Goal: Task Accomplishment & Management: Manage account settings

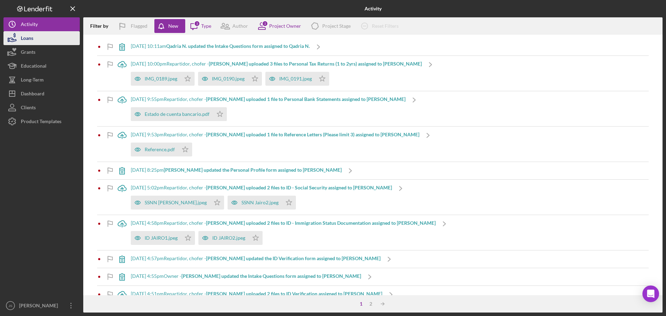
click at [34, 36] on button "Loans" at bounding box center [41, 38] width 76 height 14
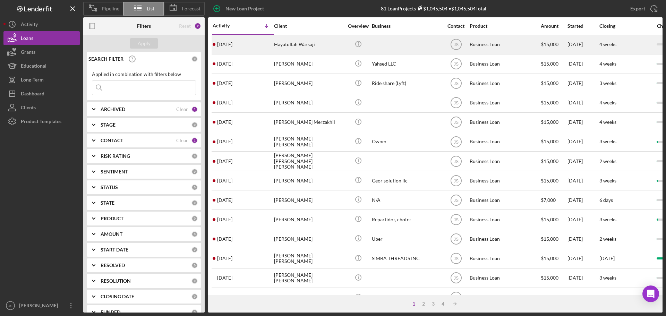
click at [327, 44] on div "Hayatullah Warsaji" at bounding box center [308, 44] width 69 height 18
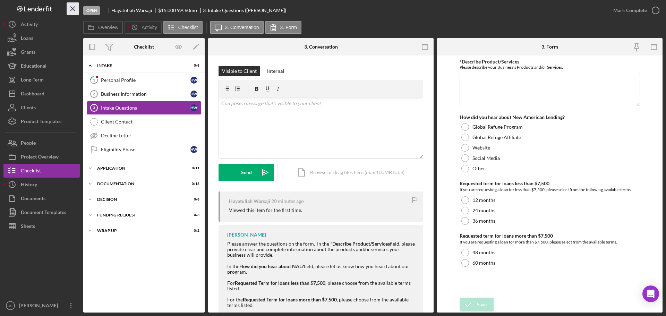
click at [74, 7] on icon "Icon/Menu Close" at bounding box center [73, 9] width 16 height 16
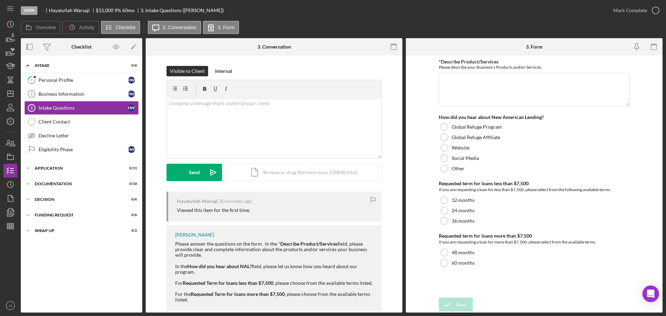
click at [28, 8] on div "Open" at bounding box center [29, 10] width 17 height 9
click at [11, 26] on icon "Icon/History" at bounding box center [10, 24] width 17 height 17
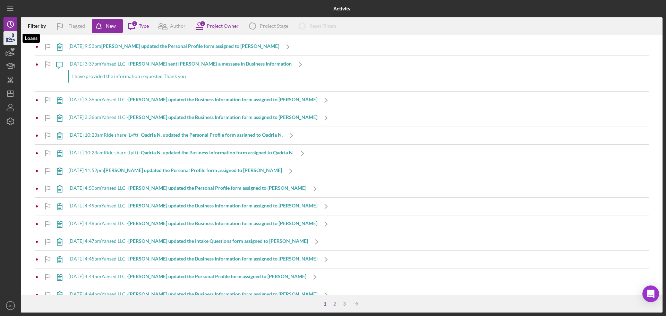
click at [5, 42] on icon "button" at bounding box center [10, 38] width 17 height 17
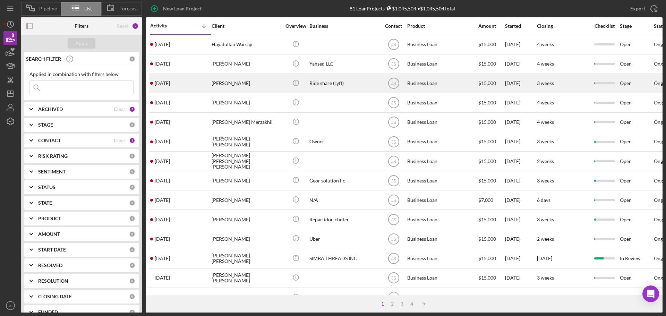
click at [260, 83] on div "[PERSON_NAME]" at bounding box center [246, 83] width 69 height 18
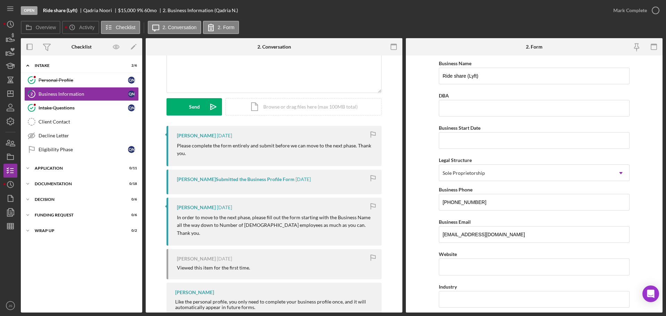
scroll to position [129, 0]
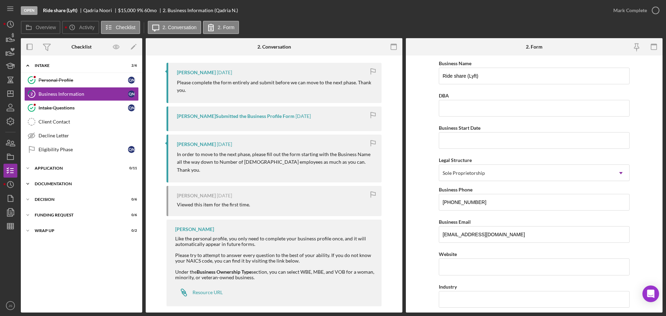
click at [27, 184] on icon "Icon/Expander" at bounding box center [28, 184] width 14 height 14
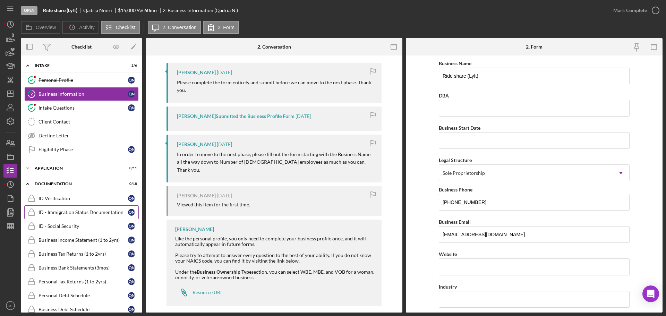
click at [71, 212] on div "ID - Immigration Status Documentation" at bounding box center [84, 213] width 90 height 6
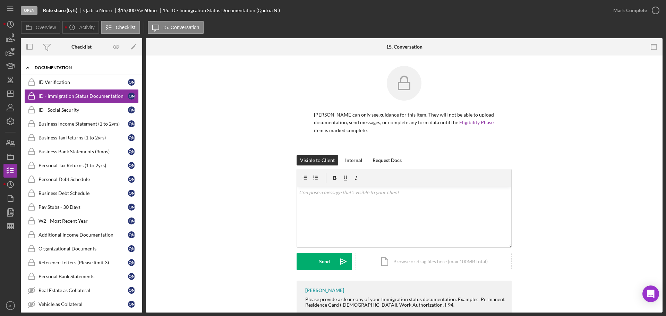
scroll to position [104, 0]
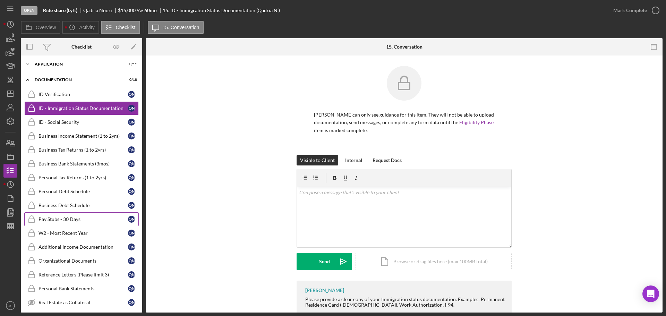
click at [62, 221] on div "Pay Stubs - 30 Days" at bounding box center [84, 220] width 90 height 6
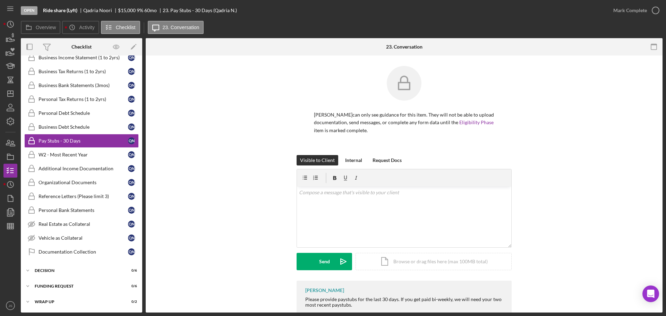
scroll to position [18, 0]
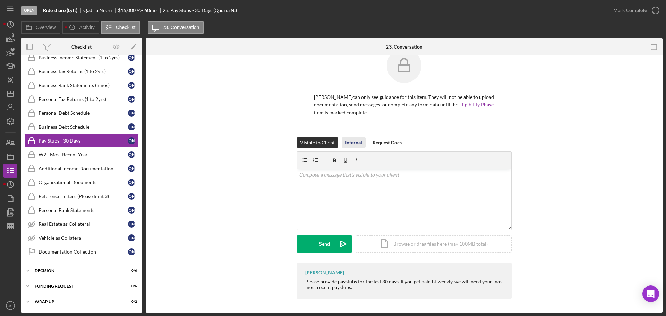
click at [352, 140] on div "Internal" at bounding box center [353, 142] width 17 height 10
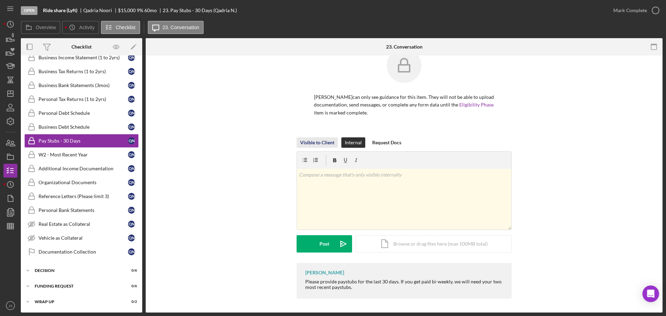
click at [310, 143] on div "Visible to Client" at bounding box center [317, 142] width 34 height 10
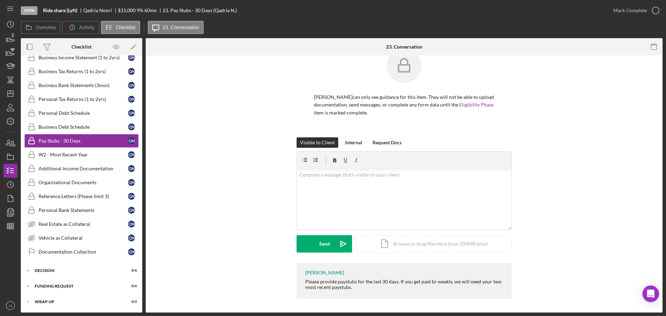
click at [232, 139] on div "Visible to Client Internal Request Docs v Color teal Color pink Remove color Ad…" at bounding box center [404, 200] width 496 height 126
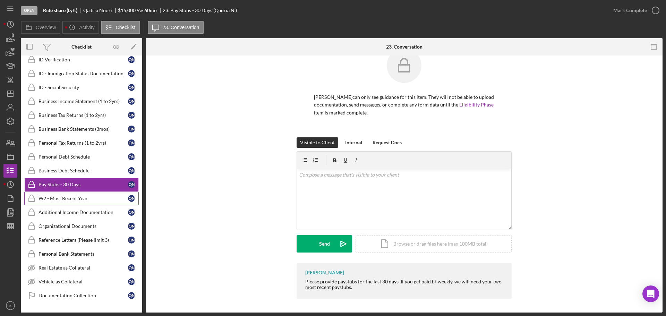
scroll to position [183, 0]
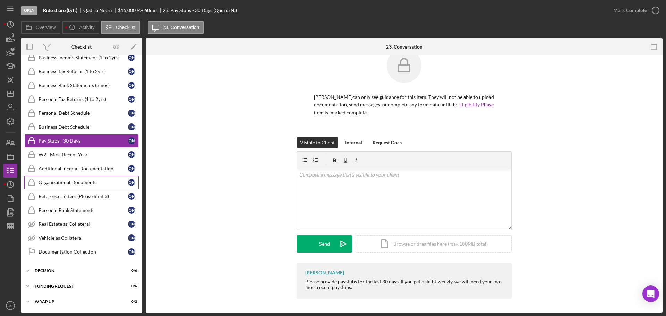
click at [60, 182] on div "Organizational Documents" at bounding box center [84, 183] width 90 height 6
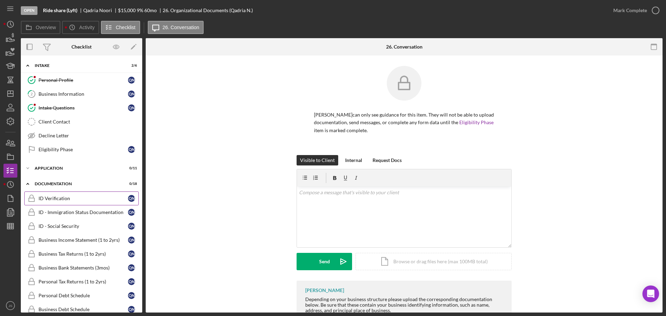
click at [56, 202] on link "ID Verification ID Verification Q N" at bounding box center [81, 199] width 115 height 14
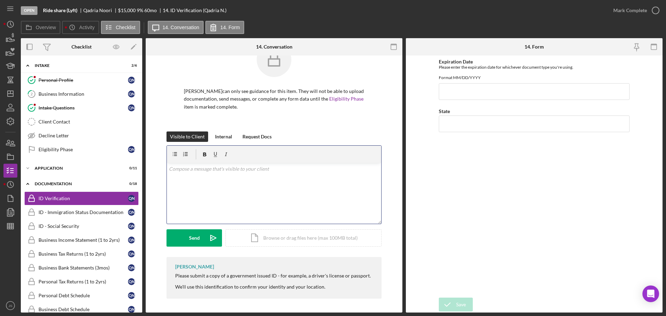
click at [199, 172] on p at bounding box center [274, 169] width 211 height 8
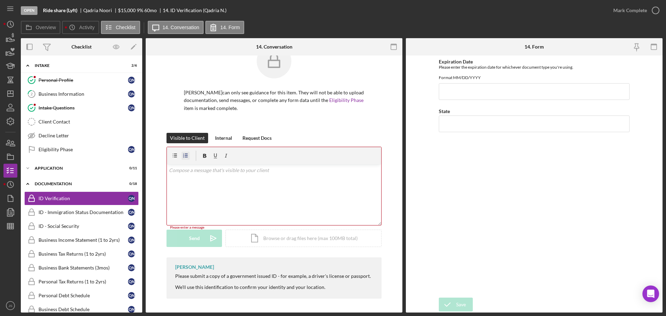
click at [187, 153] on icon "button" at bounding box center [186, 156] width 16 height 16
click at [163, 87] on div "[PERSON_NAME] can only see guidance for this item. They will not be able to upl…" at bounding box center [274, 88] width 236 height 89
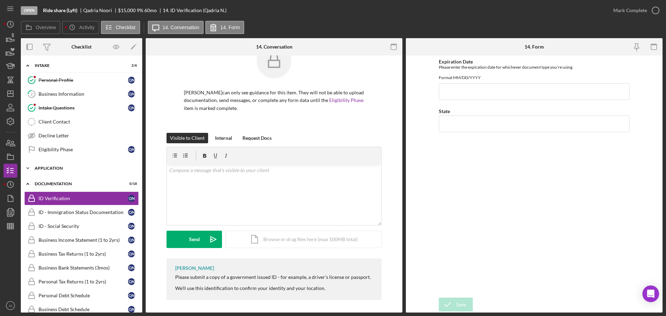
click at [29, 168] on icon "Icon/Expander" at bounding box center [28, 168] width 14 height 14
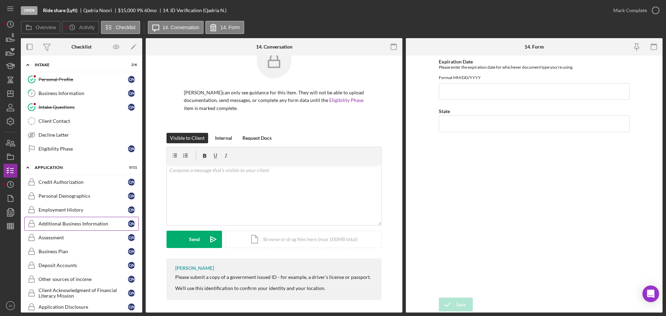
scroll to position [0, 0]
click at [60, 104] on link "Intake Questions Intake Questions Q N" at bounding box center [81, 108] width 115 height 14
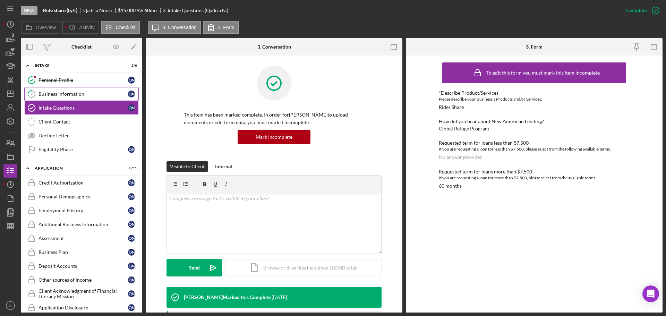
click at [56, 90] on link "2 Business Information Q N" at bounding box center [81, 94] width 115 height 14
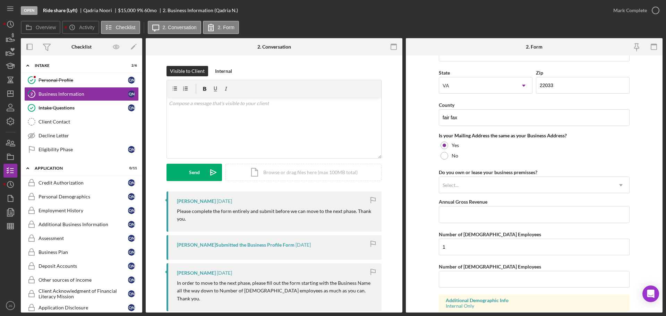
scroll to position [513, 0]
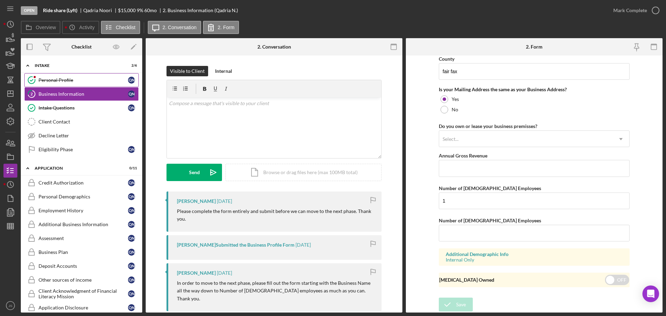
click at [50, 82] on div "Personal Profile" at bounding box center [84, 80] width 90 height 6
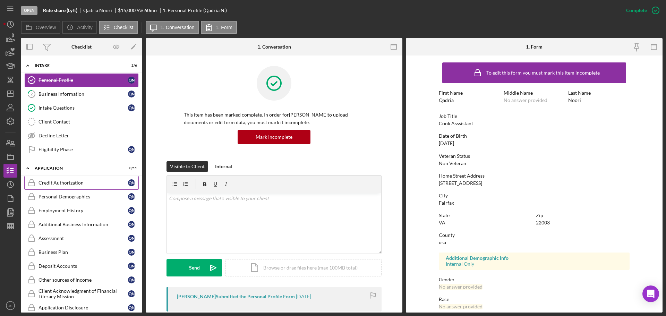
click at [60, 183] on div "Credit Authorization" at bounding box center [84, 183] width 90 height 6
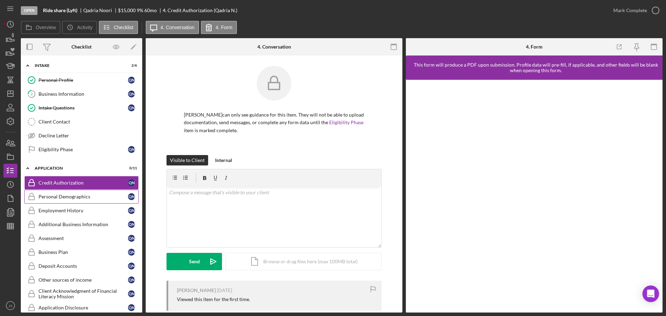
click at [74, 195] on div "Personal Demographics" at bounding box center [84, 197] width 90 height 6
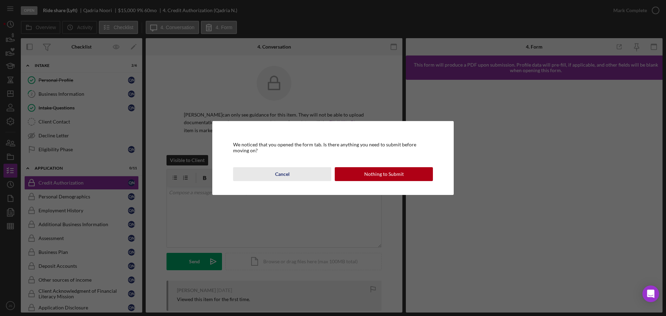
click at [295, 175] on button "Cancel" at bounding box center [282, 174] width 98 height 14
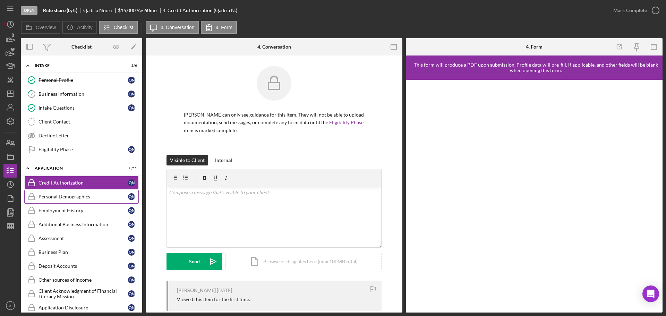
click at [66, 196] on div "Personal Demographics" at bounding box center [84, 197] width 90 height 6
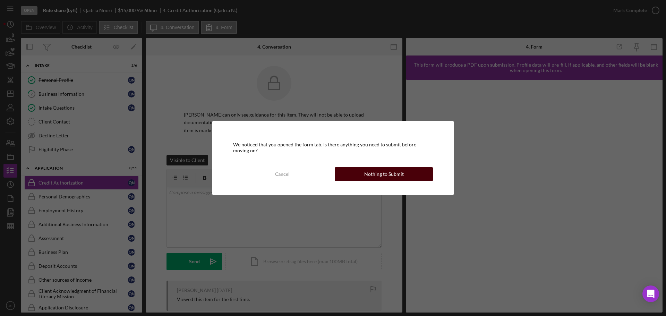
click at [380, 176] on div "Nothing to Submit" at bounding box center [384, 174] width 40 height 14
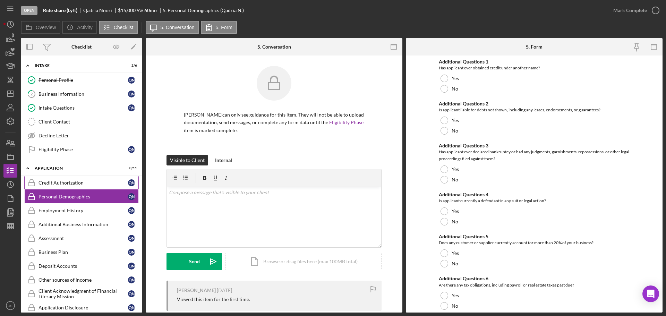
click at [67, 181] on div "Credit Authorization" at bounding box center [84, 183] width 90 height 6
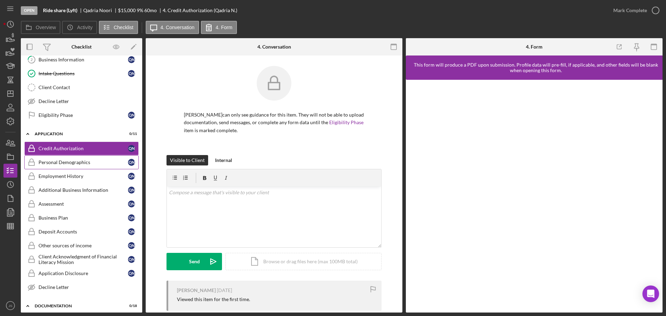
scroll to position [35, 0]
click at [62, 163] on div "Personal Demographics" at bounding box center [84, 162] width 90 height 6
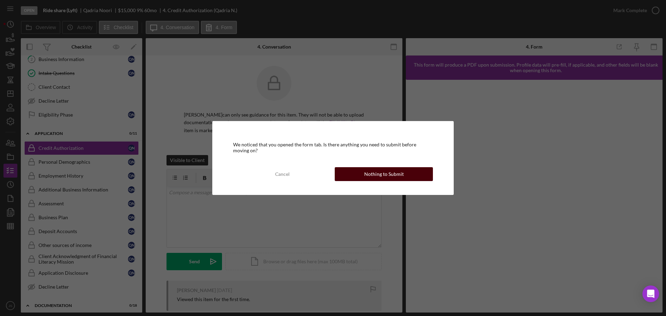
click at [367, 173] on div "Nothing to Submit" at bounding box center [384, 174] width 40 height 14
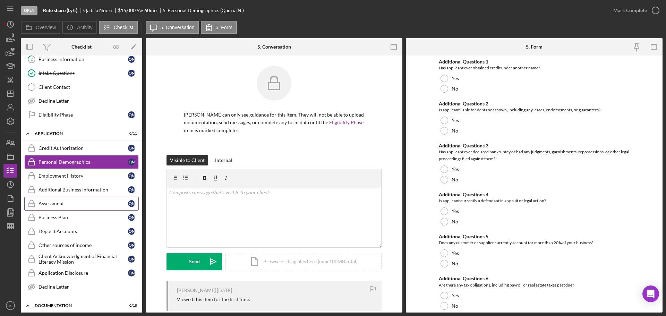
click at [48, 204] on div "Assessment" at bounding box center [84, 204] width 90 height 6
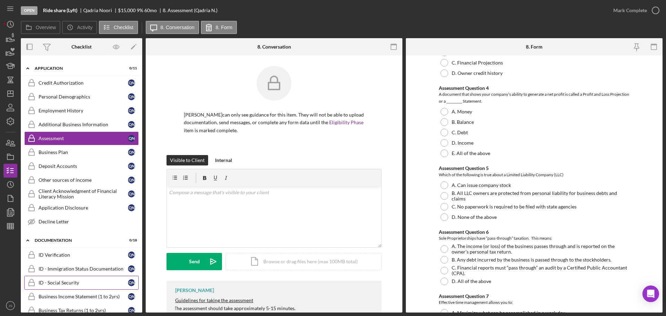
scroll to position [139, 0]
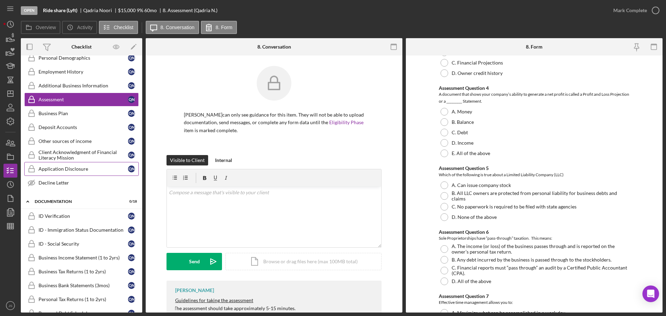
click at [69, 169] on div "Application Disclosure" at bounding box center [84, 169] width 90 height 6
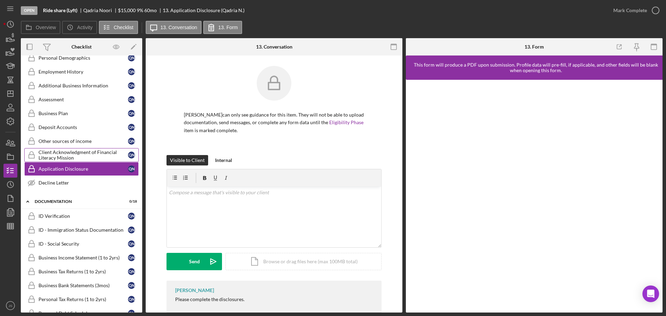
click at [57, 155] on div "Client Acknowledgment of Financial Literacy Mission" at bounding box center [84, 155] width 90 height 11
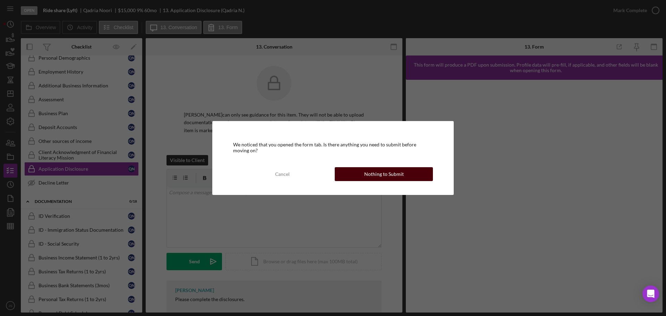
click at [381, 180] on div "Nothing to Submit" at bounding box center [384, 174] width 40 height 14
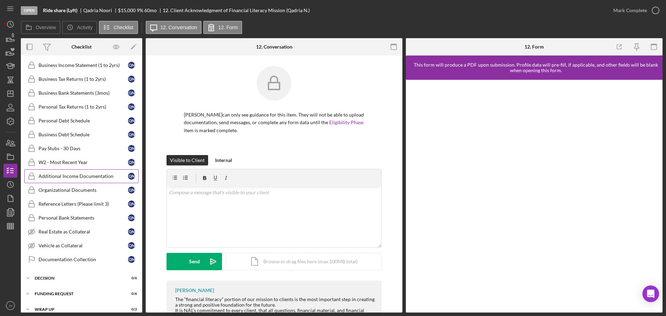
scroll to position [339, 0]
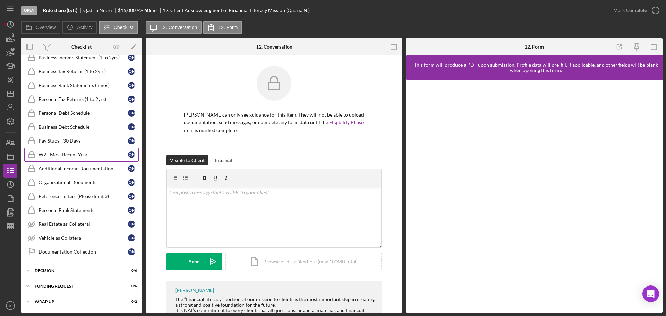
click at [68, 154] on div "W2 - Most Recent Year" at bounding box center [84, 155] width 90 height 6
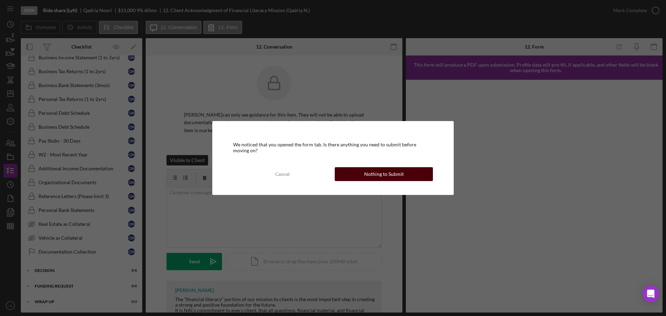
click at [369, 170] on div "Nothing to Submit" at bounding box center [384, 174] width 40 height 14
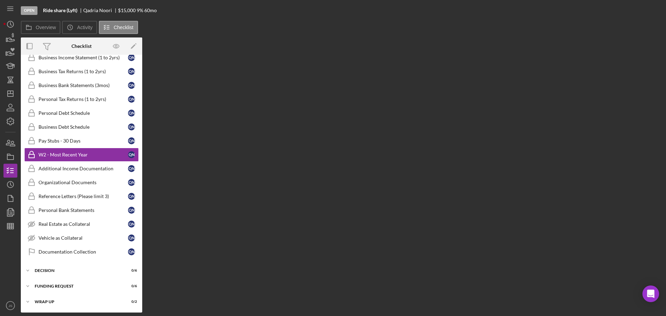
scroll to position [339, 0]
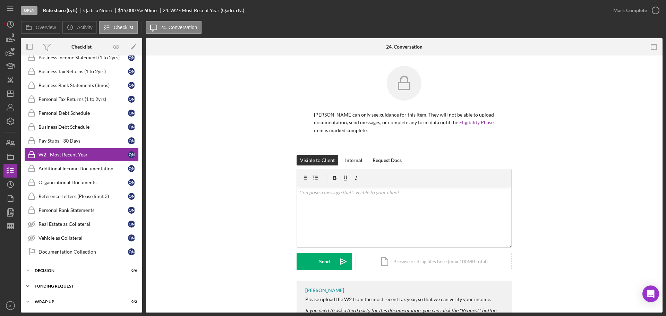
click at [28, 288] on icon "Icon/Expander" at bounding box center [28, 286] width 14 height 14
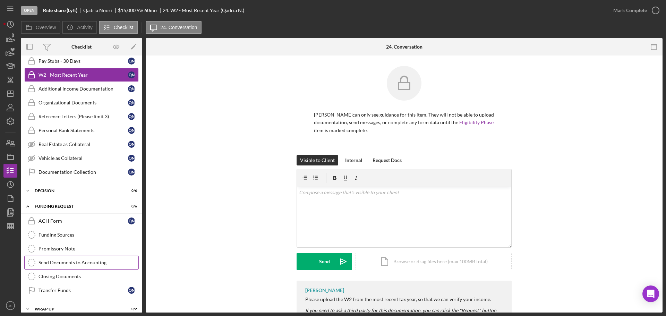
scroll to position [426, 0]
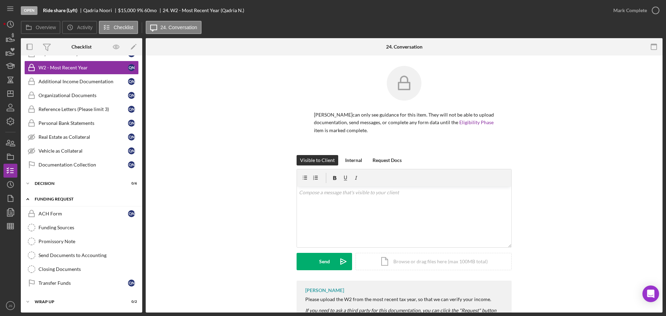
click at [27, 200] on icon "Icon/Expander" at bounding box center [28, 199] width 14 height 14
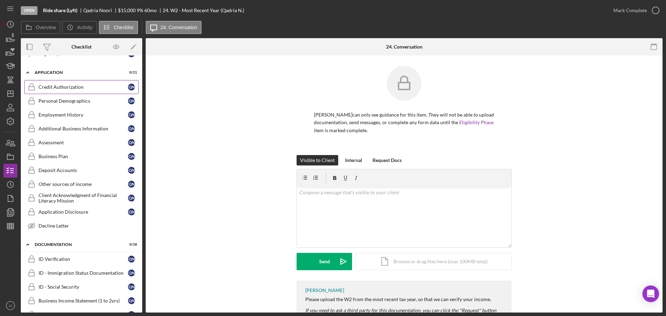
scroll to position [96, 0]
click at [54, 156] on div "Business Plan" at bounding box center [84, 156] width 90 height 6
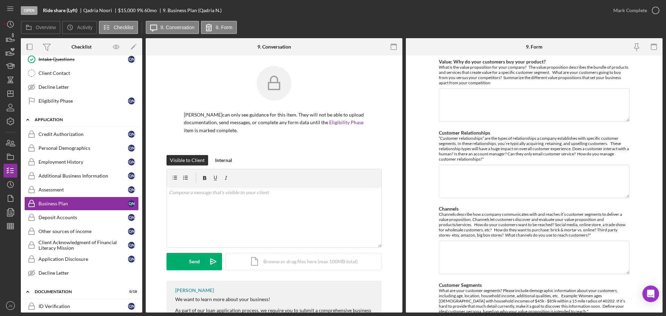
scroll to position [27, 0]
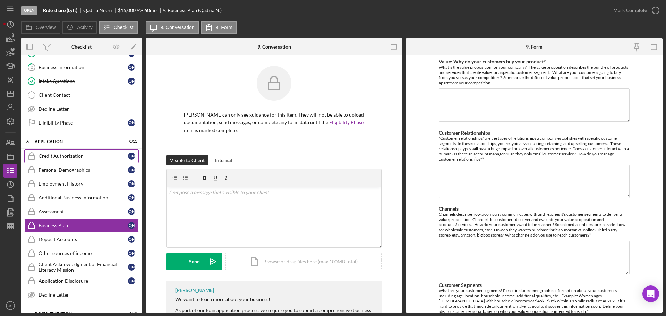
click at [64, 156] on div "Credit Authorization" at bounding box center [84, 156] width 90 height 6
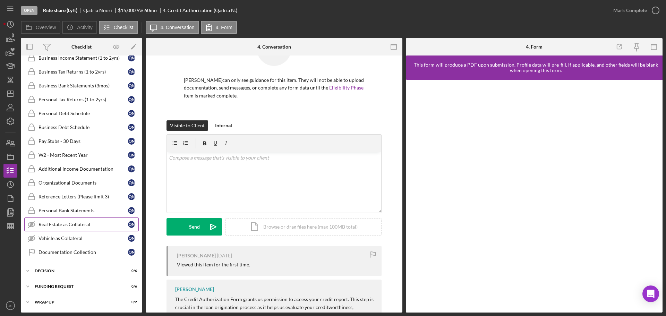
scroll to position [339, 0]
click at [27, 301] on icon "Icon/Expander" at bounding box center [28, 302] width 14 height 14
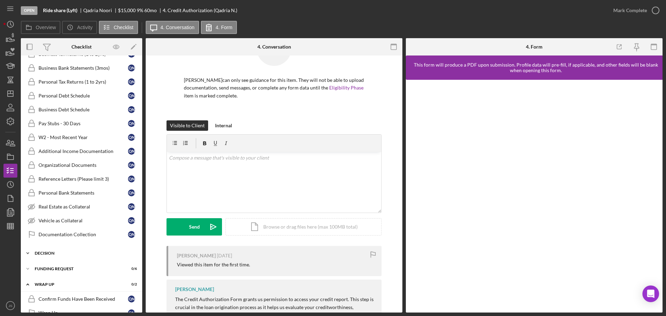
scroll to position [371, 0]
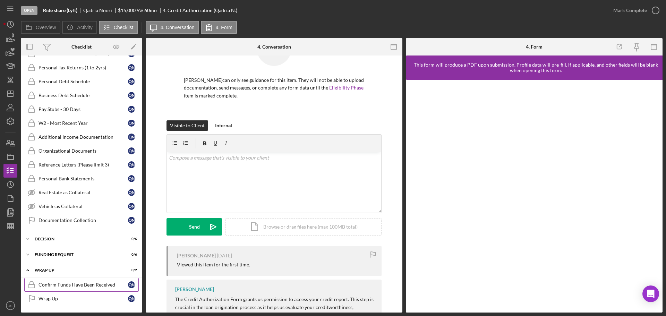
click at [93, 284] on div "Confirm Funds Have Been Received" at bounding box center [84, 285] width 90 height 6
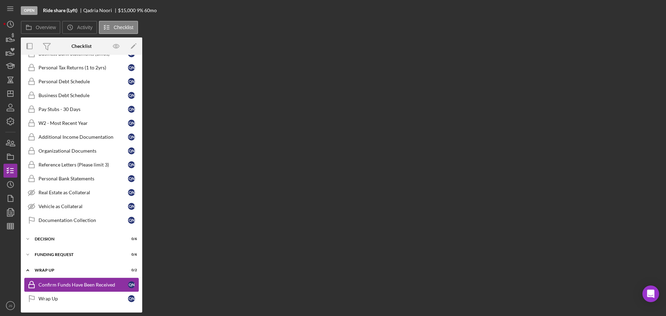
scroll to position [371, 0]
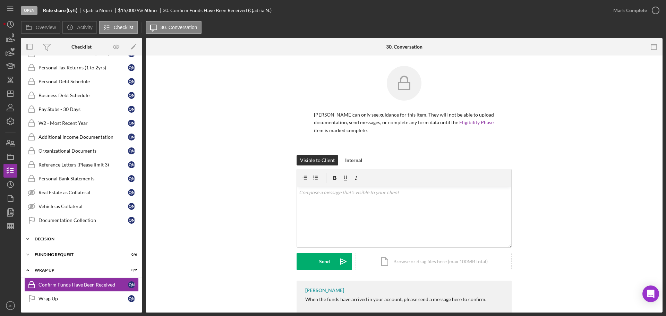
drag, startPoint x: 27, startPoint y: 271, endPoint x: 32, endPoint y: 267, distance: 5.9
click at [27, 271] on icon "Icon/Expander" at bounding box center [28, 270] width 14 height 14
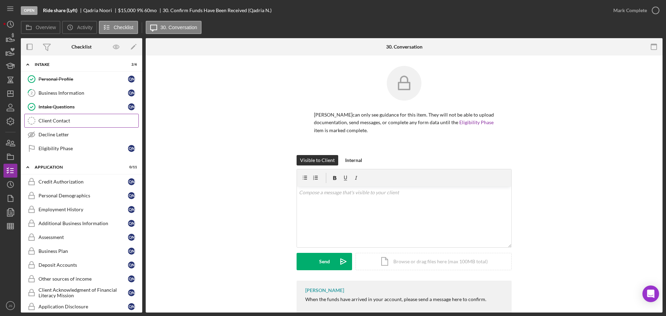
scroll to position [0, 0]
click at [88, 82] on div "Personal Profile" at bounding box center [84, 80] width 90 height 6
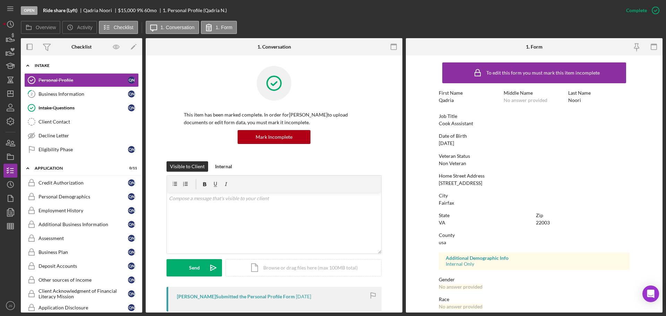
click at [28, 64] on icon "Icon/Expander" at bounding box center [28, 66] width 14 height 14
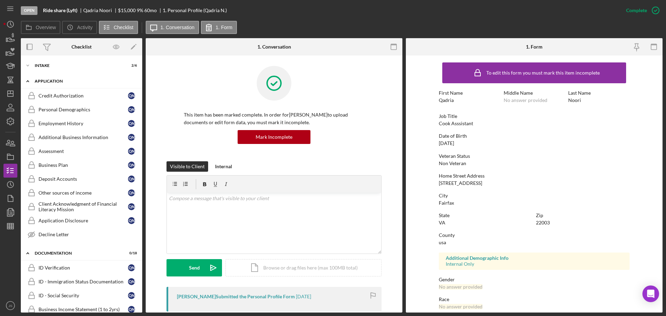
click at [28, 82] on icon "Icon/Expander" at bounding box center [28, 81] width 14 height 14
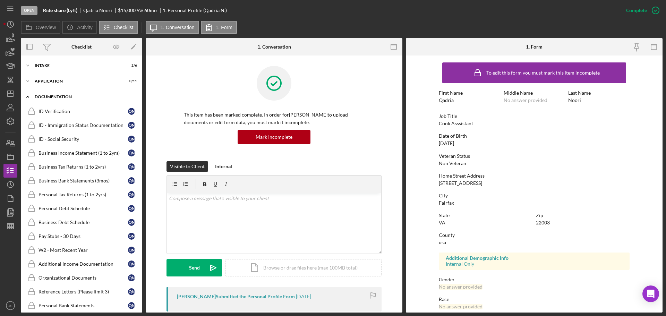
click at [27, 98] on icon "Icon/Expander" at bounding box center [28, 97] width 14 height 14
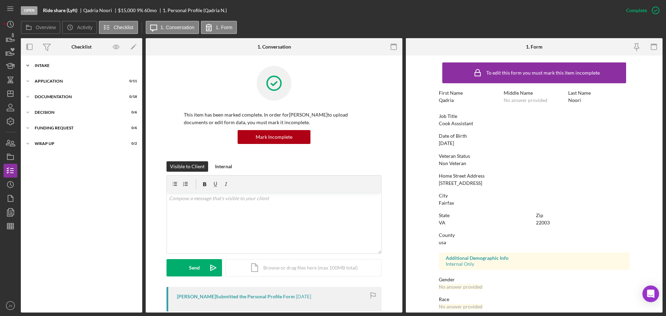
click at [27, 65] on icon "Icon/Expander" at bounding box center [28, 66] width 14 height 14
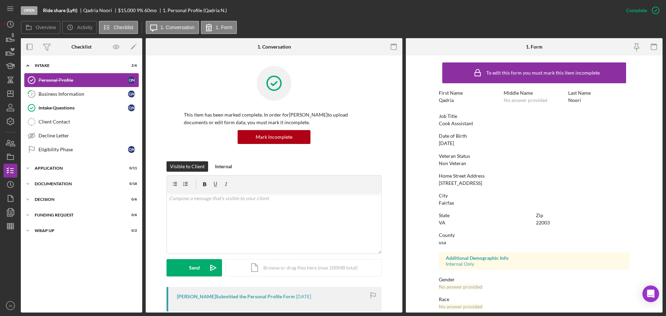
click at [96, 81] on div "Personal Profile" at bounding box center [84, 80] width 90 height 6
click at [92, 94] on div "Business Information" at bounding box center [84, 94] width 90 height 6
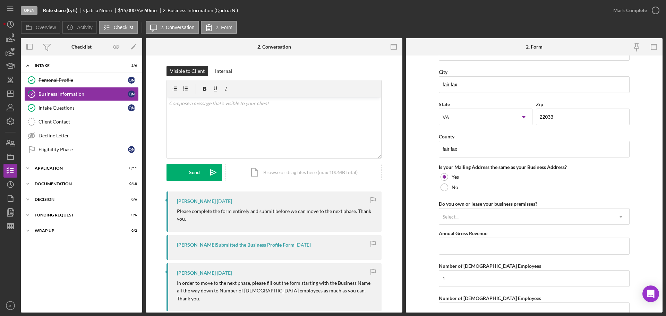
scroll to position [451, 0]
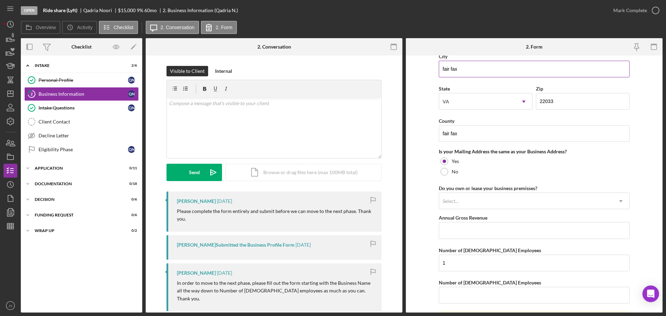
click at [451, 68] on input "fair fax" at bounding box center [534, 69] width 191 height 17
type input "fairfax"
click at [417, 113] on form "Business Name Ride share (Lyft) DBA Business Start Date Legal Structure Sole Pr…" at bounding box center [534, 184] width 257 height 257
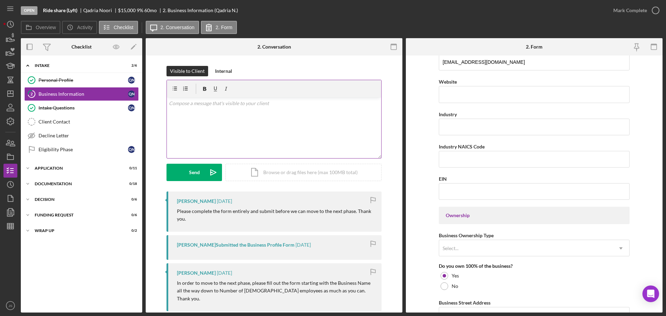
scroll to position [166, 0]
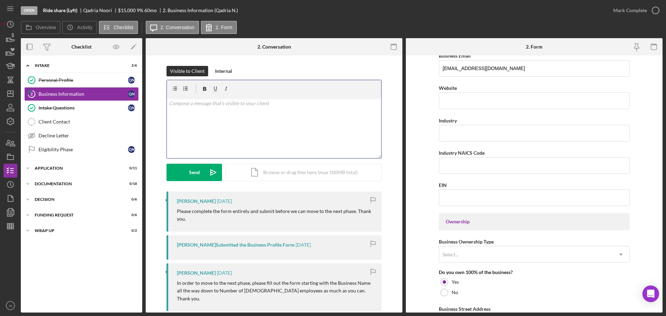
click at [180, 115] on div "v Color teal Color pink Remove color Add row above Add row below Add column bef…" at bounding box center [274, 128] width 214 height 61
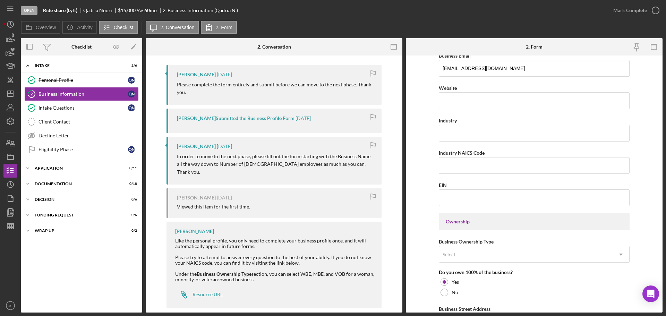
scroll to position [129, 0]
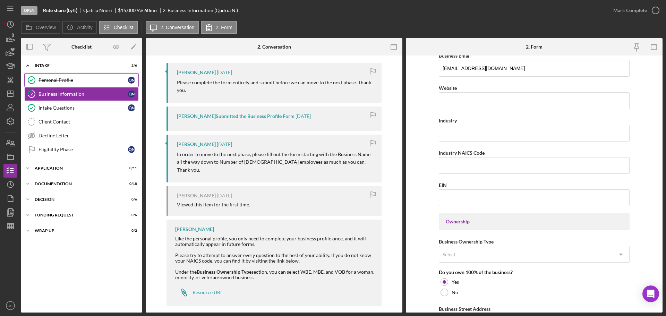
click at [86, 79] on div "Personal Profile" at bounding box center [84, 80] width 90 height 6
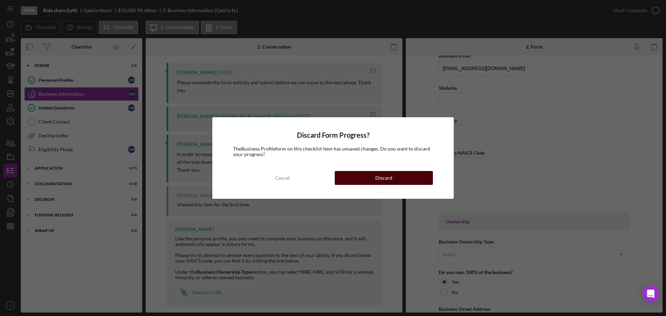
click at [356, 179] on button "Discard" at bounding box center [384, 178] width 98 height 14
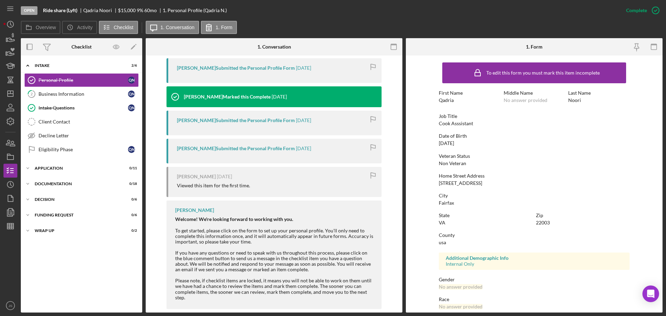
scroll to position [234, 0]
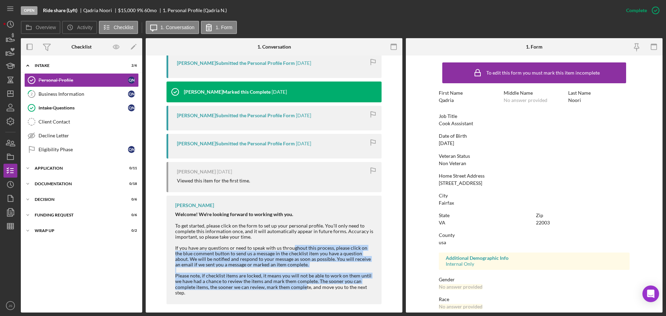
drag, startPoint x: 281, startPoint y: 246, endPoint x: 281, endPoint y: 302, distance: 55.2
click at [281, 302] on div "[PERSON_NAME] Submitted the Personal Profile Form [DATE] [PERSON_NAME] Marked t…" at bounding box center [274, 180] width 215 height 254
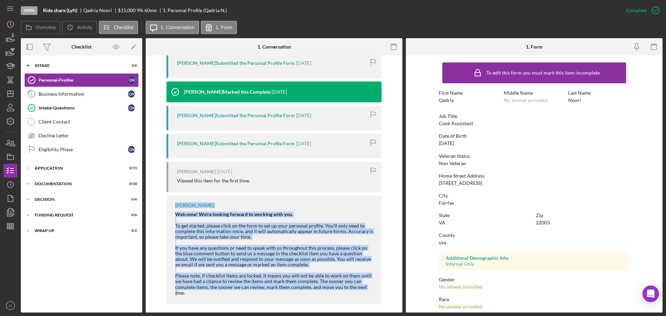
drag, startPoint x: 172, startPoint y: 204, endPoint x: 345, endPoint y: 289, distance: 192.2
click at [345, 289] on div "[PERSON_NAME] Welcome! We're looking forward to working with you. To get starte…" at bounding box center [274, 250] width 215 height 109
drag, startPoint x: 226, startPoint y: 233, endPoint x: 198, endPoint y: 199, distance: 43.4
click at [226, 233] on div "Welcome! We're looking forward to working with you. To get started, please clic…" at bounding box center [275, 254] width 200 height 84
click at [53, 92] on div "Business Information" at bounding box center [84, 94] width 90 height 6
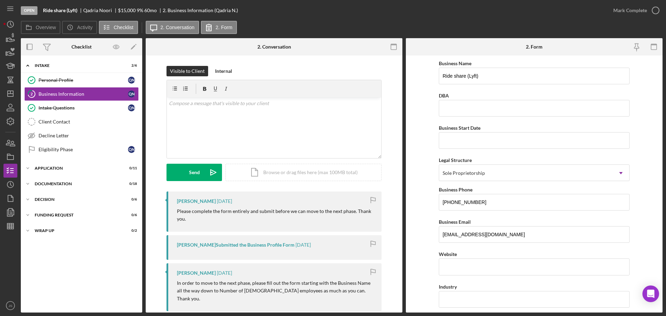
click at [372, 196] on icon "button" at bounding box center [373, 201] width 16 height 16
click at [227, 71] on div "Internal" at bounding box center [223, 71] width 17 height 10
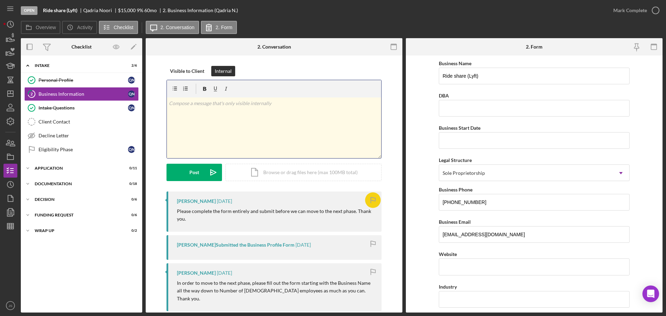
click at [203, 122] on div "v Color teal Color pink Remove color Add row above Add row below Add column bef…" at bounding box center [274, 128] width 214 height 61
drag, startPoint x: 194, startPoint y: 104, endPoint x: 210, endPoint y: 102, distance: 16.5
click at [208, 102] on p "still needs comleted" at bounding box center [274, 104] width 211 height 8
drag, startPoint x: 218, startPoint y: 103, endPoint x: 153, endPoint y: 107, distance: 65.7
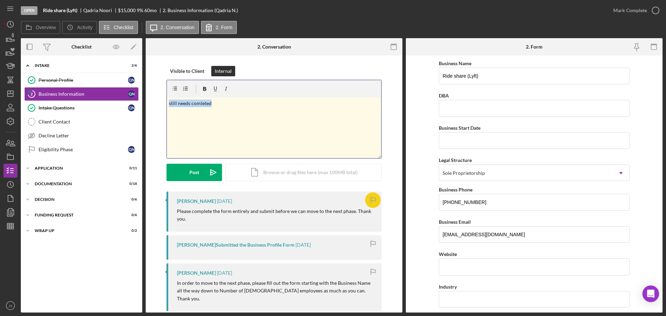
click at [153, 107] on div "Visible to Client Internal v Color teal Color pink Remove color Add row above A…" at bounding box center [274, 253] width 257 height 394
click at [195, 61] on div "Visible to Client Internal v Color teal Color pink Remove color Add row above A…" at bounding box center [274, 253] width 257 height 394
click at [187, 74] on div "Visible to Client" at bounding box center [187, 71] width 34 height 10
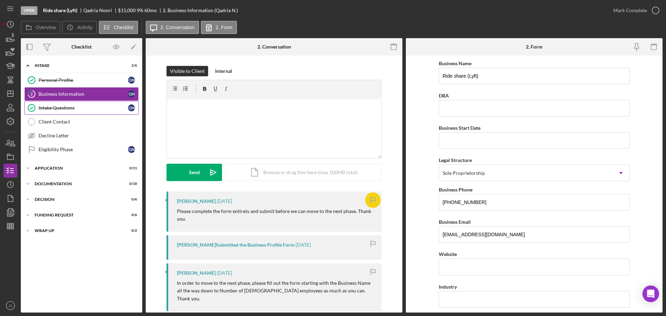
click at [85, 104] on link "Intake Questions Intake Questions Q N" at bounding box center [81, 108] width 115 height 14
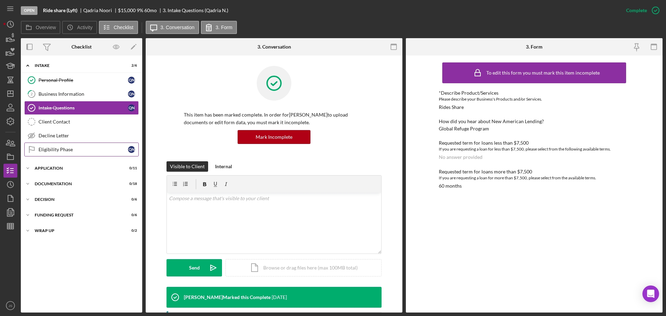
click at [70, 149] on div "Eligibility Phase" at bounding box center [84, 150] width 90 height 6
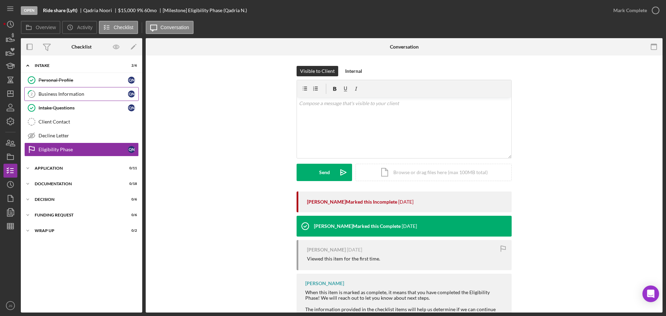
click at [66, 92] on div "Business Information" at bounding box center [84, 94] width 90 height 6
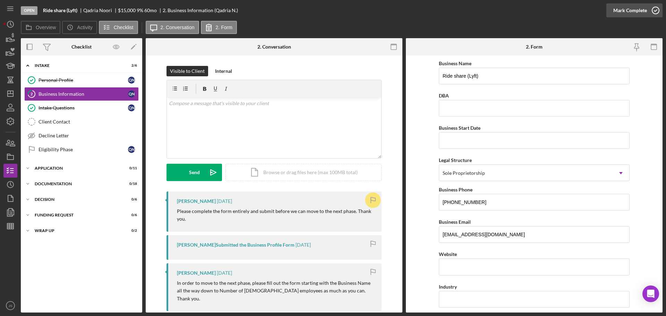
click at [657, 9] on icon "button" at bounding box center [655, 10] width 17 height 17
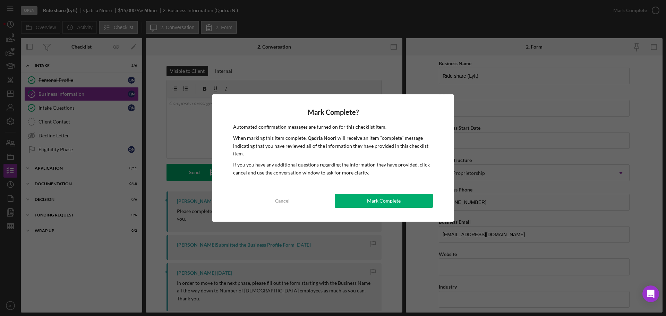
click at [361, 199] on button "Mark Complete" at bounding box center [384, 201] width 98 height 14
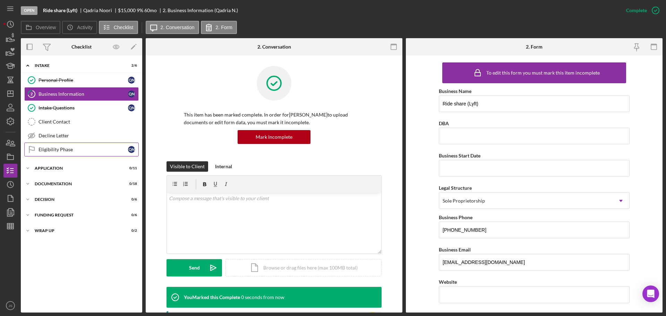
click at [56, 149] on div "Eligibility Phase" at bounding box center [84, 150] width 90 height 6
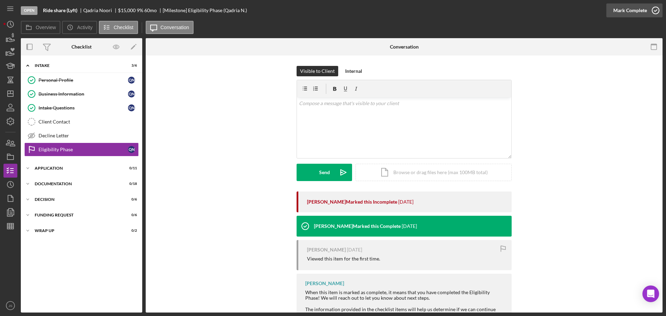
click at [657, 10] on icon "button" at bounding box center [655, 10] width 17 height 17
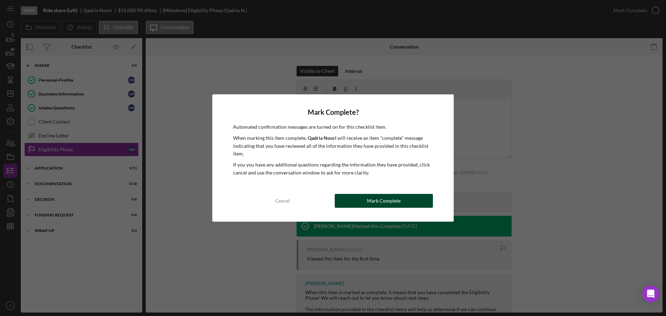
click at [391, 201] on div "Mark Complete" at bounding box center [384, 201] width 34 height 14
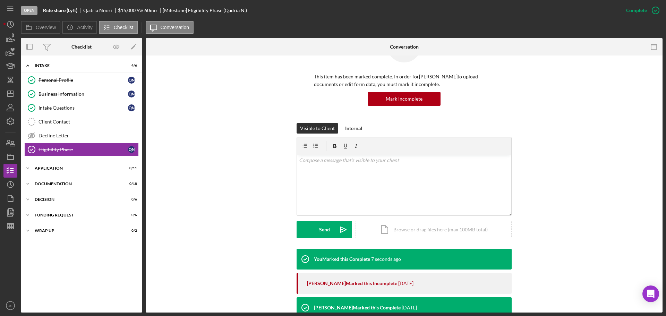
scroll to position [148, 0]
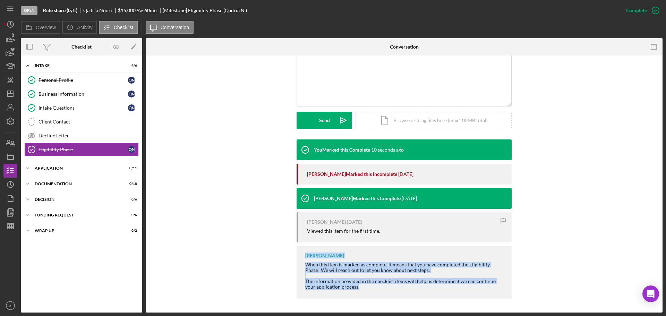
drag, startPoint x: 303, startPoint y: 254, endPoint x: 427, endPoint y: 293, distance: 129.0
click at [427, 293] on div "[PERSON_NAME] When this item is marked as complete, it means that you have comp…" at bounding box center [404, 272] width 215 height 53
click at [27, 168] on icon "Icon/Expander" at bounding box center [28, 168] width 14 height 14
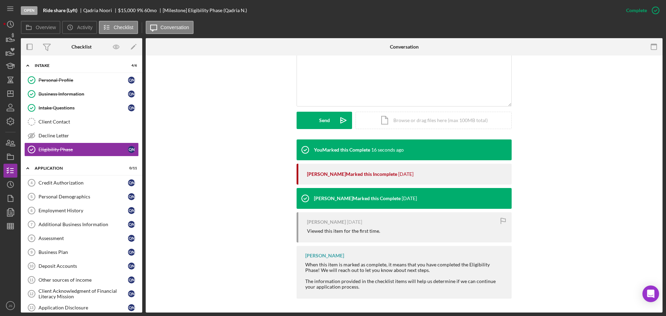
click at [234, 151] on div "You Marked this Complete 16 seconds ago [PERSON_NAME] Marked this Incomplete [D…" at bounding box center [404, 221] width 496 height 163
click at [82, 184] on div "Credit Authorization" at bounding box center [84, 183] width 90 height 6
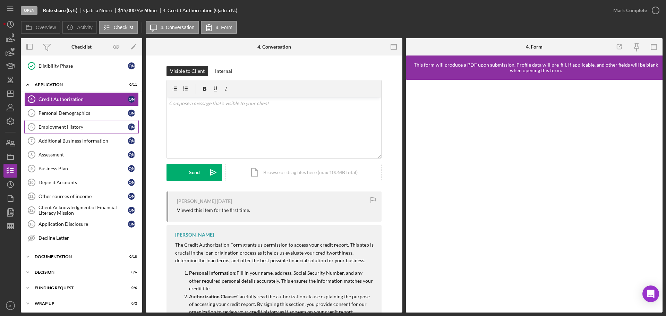
scroll to position [85, 0]
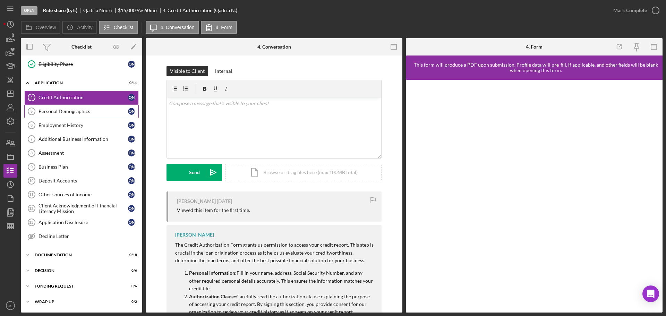
click at [54, 112] on div "Personal Demographics" at bounding box center [84, 112] width 90 height 6
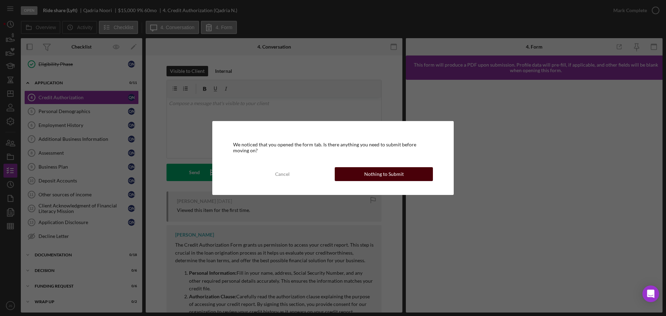
click at [367, 178] on div "Nothing to Submit" at bounding box center [384, 174] width 40 height 14
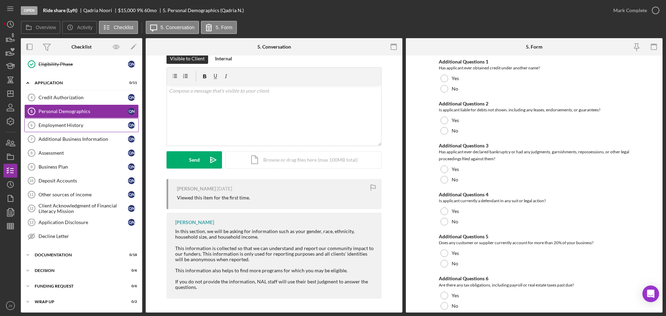
click at [62, 127] on div "Employment History" at bounding box center [84, 126] width 90 height 6
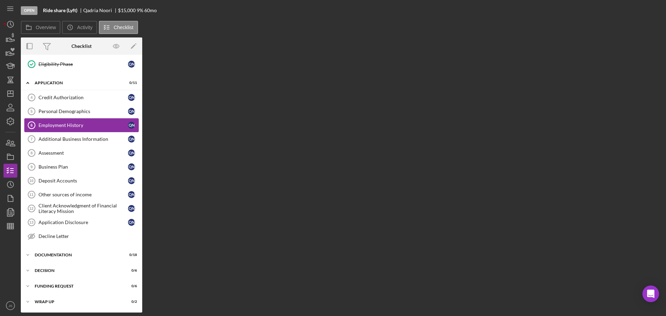
scroll to position [85, 0]
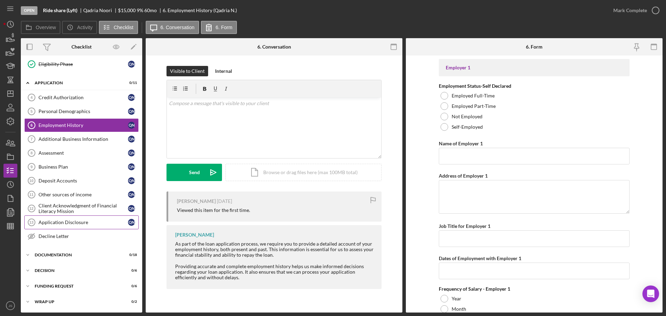
drag, startPoint x: 59, startPoint y: 221, endPoint x: 60, endPoint y: 227, distance: 5.3
click at [60, 221] on div "Application Disclosure" at bounding box center [84, 223] width 90 height 6
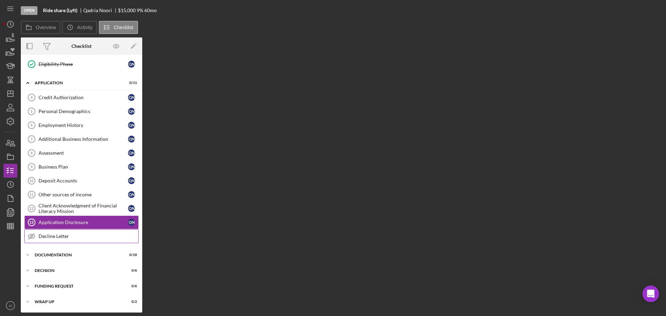
scroll to position [85, 0]
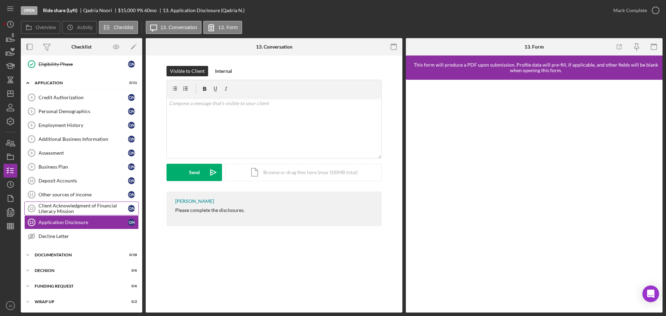
click at [69, 205] on div "Client Acknowledgment of Financial Literacy Mission" at bounding box center [84, 208] width 90 height 11
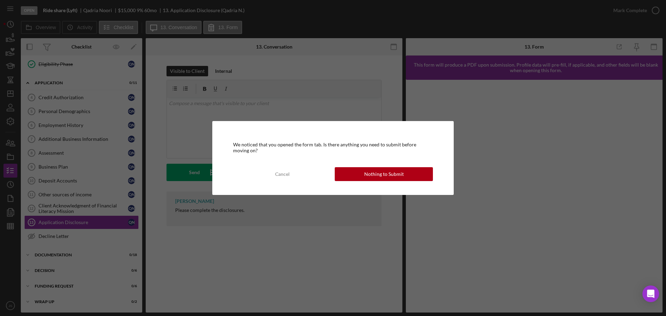
click at [427, 179] on button "Nothing to Submit" at bounding box center [384, 174] width 98 height 14
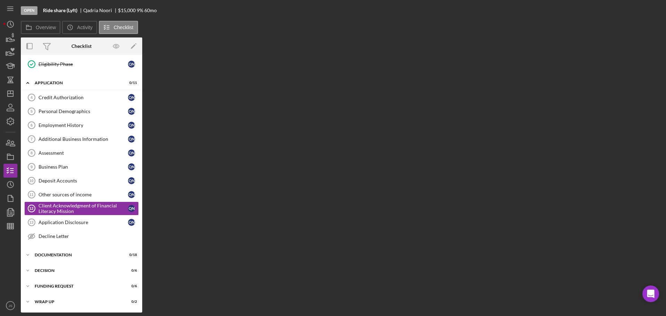
scroll to position [85, 0]
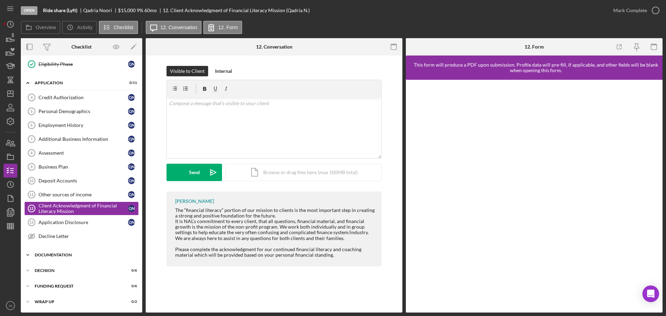
click at [28, 255] on polyline at bounding box center [28, 254] width 2 height 1
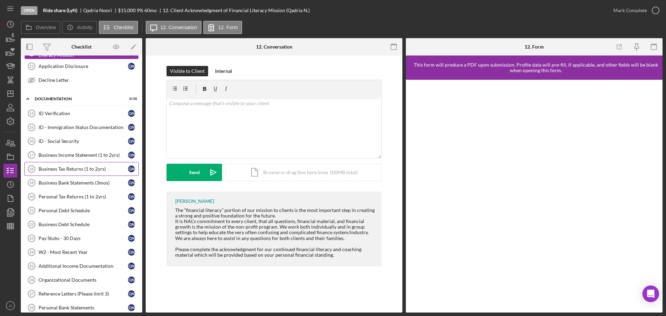
scroll to position [259, 0]
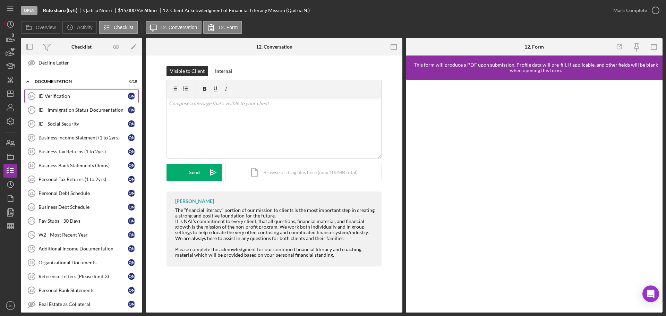
click at [70, 95] on div "ID Verification" at bounding box center [84, 96] width 90 height 6
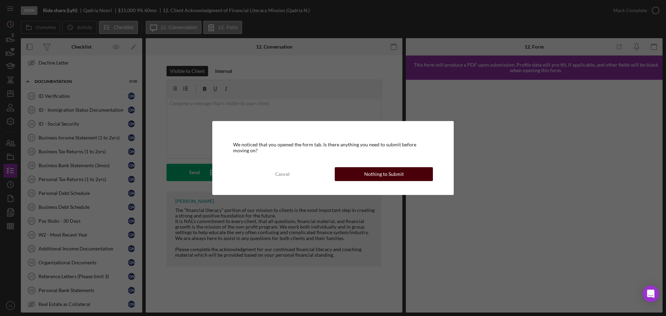
click at [370, 171] on div "Nothing to Submit" at bounding box center [384, 174] width 40 height 14
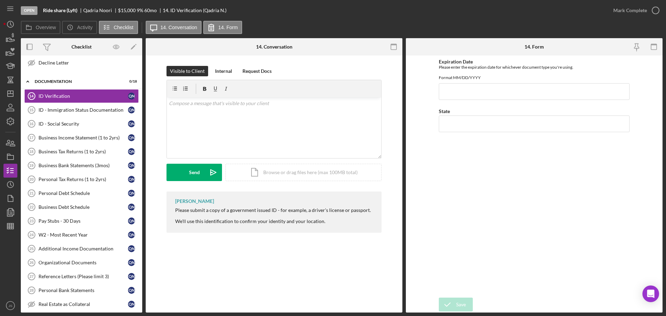
drag, startPoint x: 251, startPoint y: 70, endPoint x: 244, endPoint y: 78, distance: 10.6
click at [251, 70] on div "Request Docs" at bounding box center [257, 71] width 29 height 10
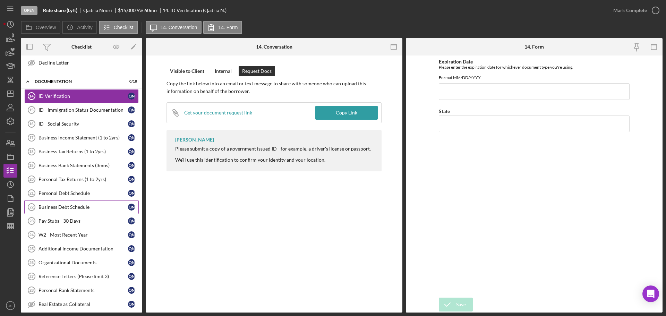
click at [56, 206] on div "Business Debt Schedule" at bounding box center [84, 207] width 90 height 6
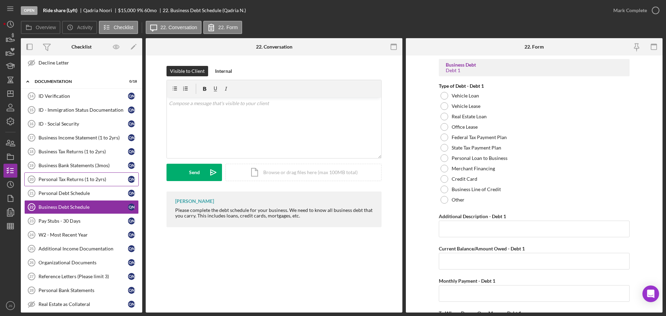
click at [66, 184] on link "Personal Tax Returns (1 to 2yrs) 20 Personal Tax Returns (1 to 2yrs) Q N" at bounding box center [81, 179] width 115 height 14
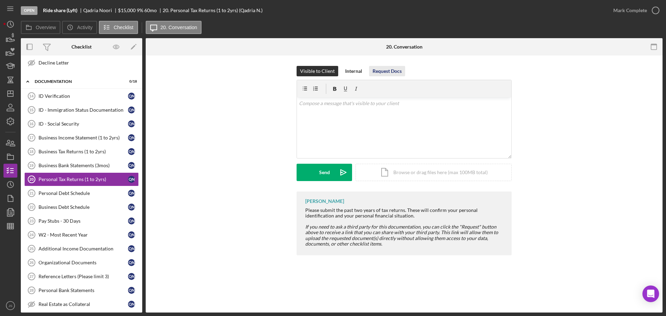
click at [383, 72] on div "Request Docs" at bounding box center [387, 71] width 29 height 10
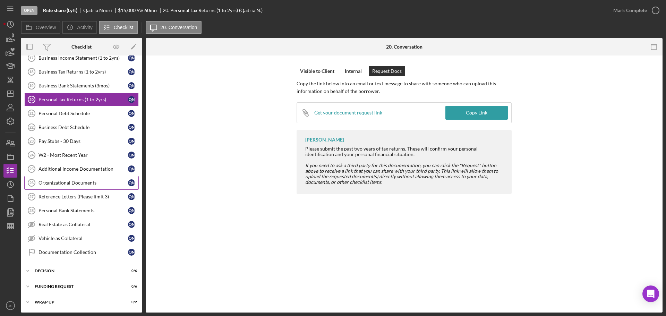
scroll to position [339, 0]
click at [27, 271] on polyline at bounding box center [28, 270] width 2 height 1
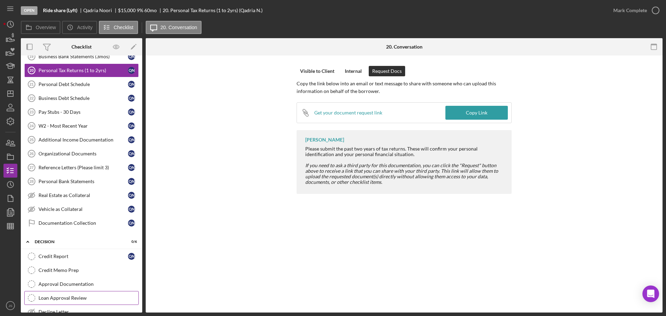
scroll to position [426, 0]
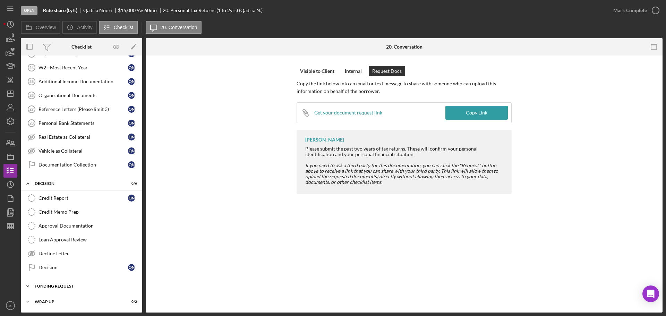
click at [28, 287] on icon "Icon/Expander" at bounding box center [28, 286] width 14 height 14
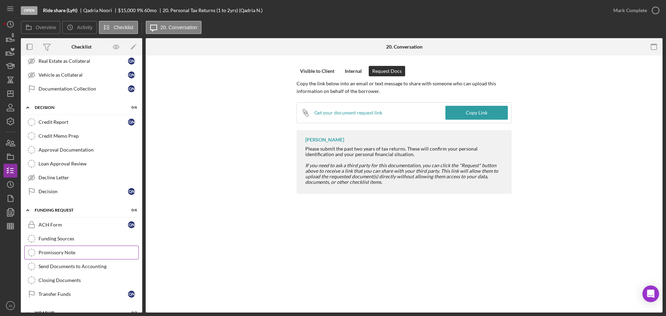
scroll to position [513, 0]
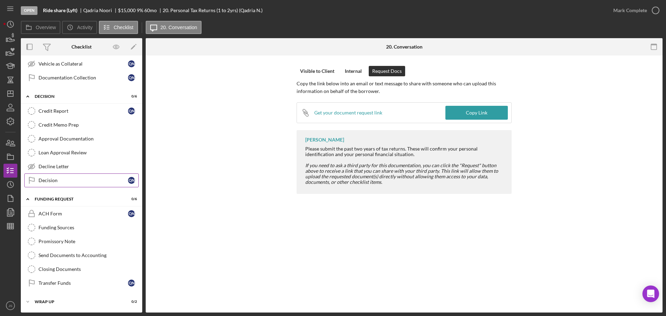
click at [74, 180] on div "Decision" at bounding box center [84, 181] width 90 height 6
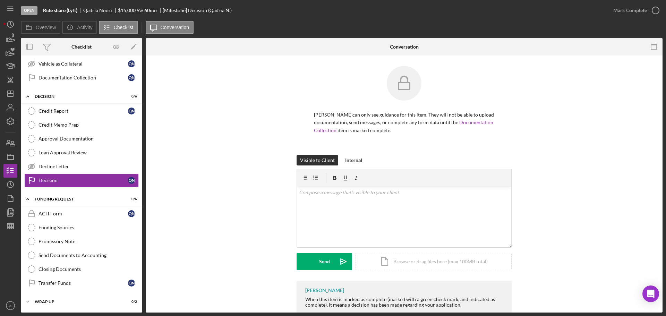
scroll to position [18, 0]
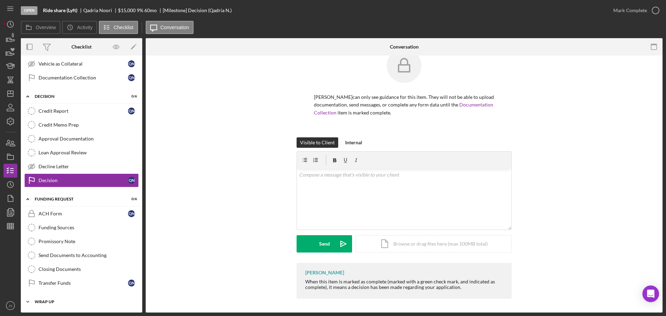
click at [30, 302] on icon "Icon/Expander" at bounding box center [28, 302] width 14 height 14
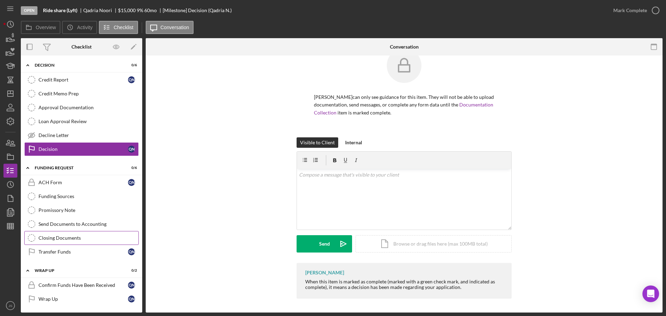
scroll to position [545, 0]
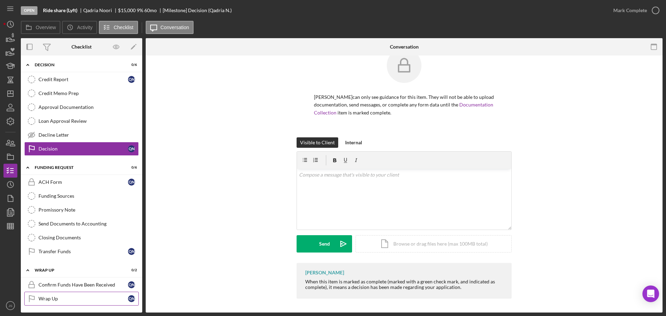
drag, startPoint x: 85, startPoint y: 301, endPoint x: 92, endPoint y: 292, distance: 11.4
click at [85, 300] on div "Wrap Up" at bounding box center [84, 299] width 90 height 6
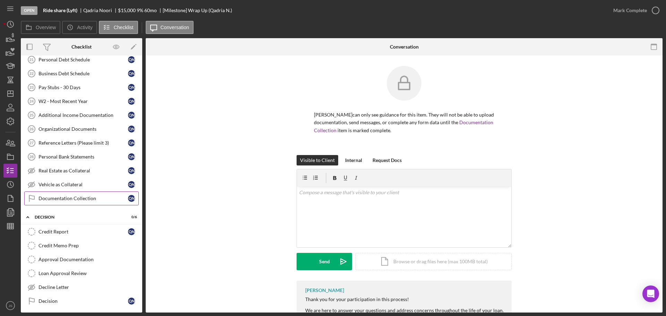
scroll to position [416, 0]
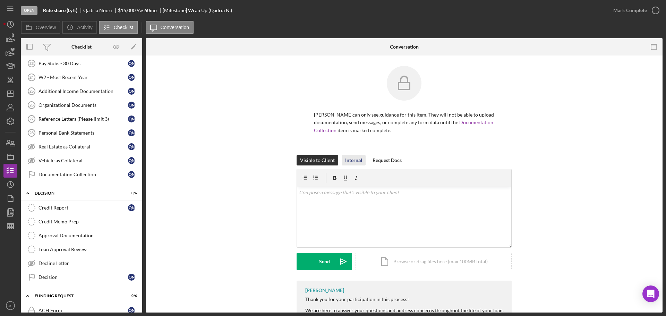
click at [350, 158] on div "Internal" at bounding box center [353, 160] width 17 height 10
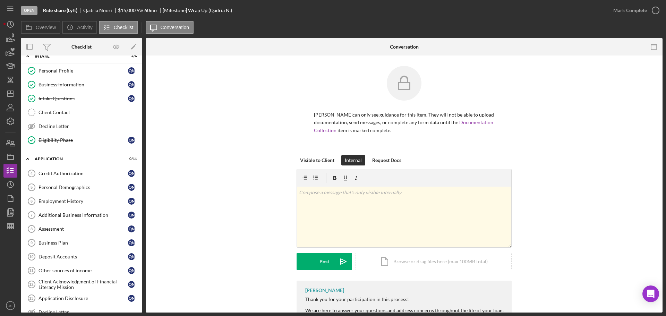
scroll to position [0, 0]
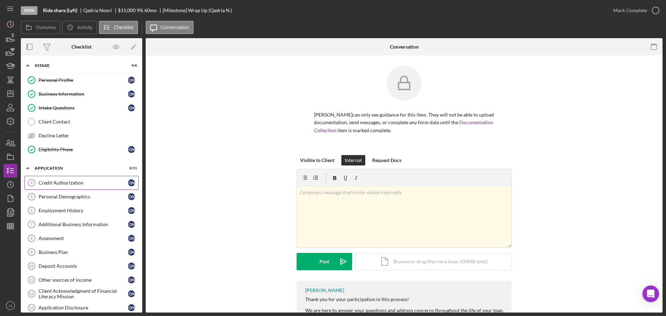
click at [55, 184] on div "Credit Authorization" at bounding box center [84, 183] width 90 height 6
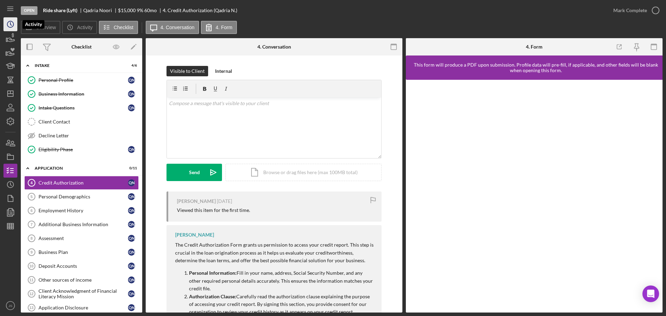
click at [10, 21] on circle "button" at bounding box center [10, 24] width 6 height 6
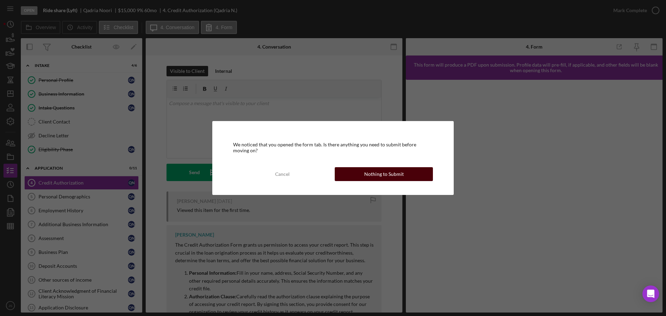
click at [356, 174] on button "Nothing to Submit" at bounding box center [384, 174] width 98 height 14
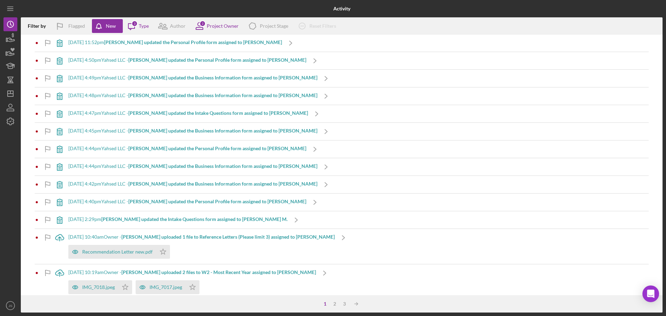
scroll to position [104, 0]
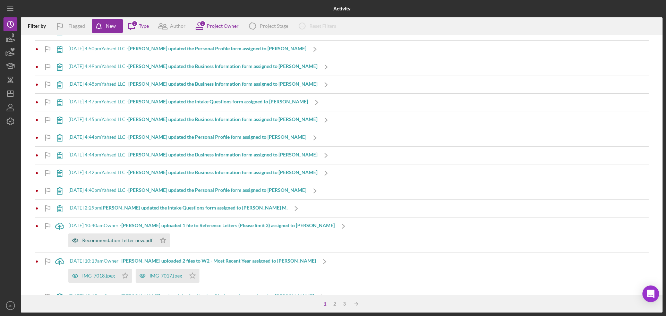
click at [108, 239] on div "Recommendation Letter new.pdf" at bounding box center [117, 241] width 70 height 6
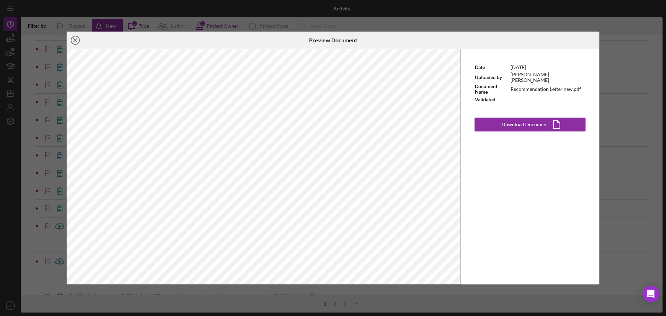
click at [79, 40] on circle at bounding box center [75, 40] width 8 height 8
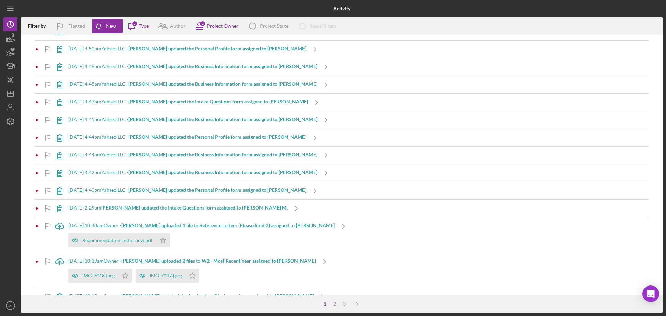
click at [177, 223] on b "[PERSON_NAME] uploaded 1 file to Reference Letters (Please limit 3) assigned to…" at bounding box center [227, 225] width 213 height 6
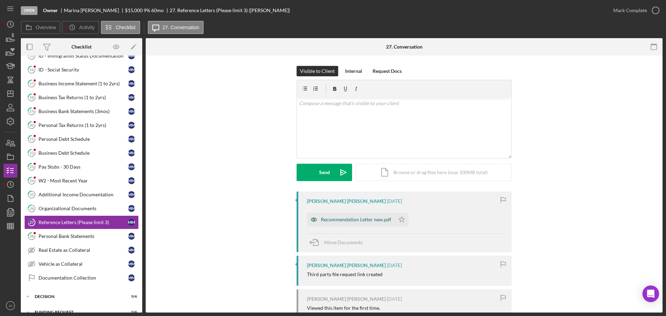
click at [357, 218] on div "Recommendation Letter new.pdf" at bounding box center [356, 220] width 70 height 6
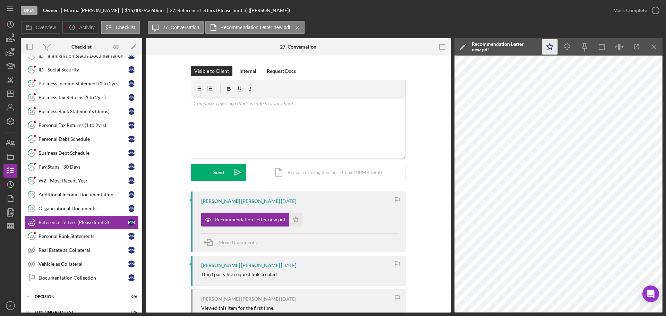
click at [551, 45] on polygon "button" at bounding box center [550, 46] width 7 height 6
click at [73, 222] on div "Reference Letters (Please limit 3)" at bounding box center [84, 223] width 90 height 6
click at [653, 9] on icon "button" at bounding box center [655, 10] width 17 height 17
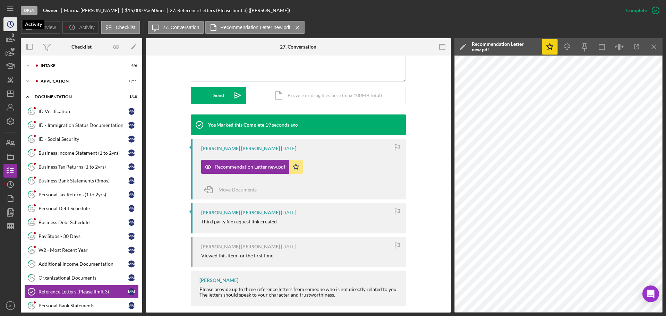
click at [10, 26] on icon "Icon/History" at bounding box center [10, 24] width 17 height 17
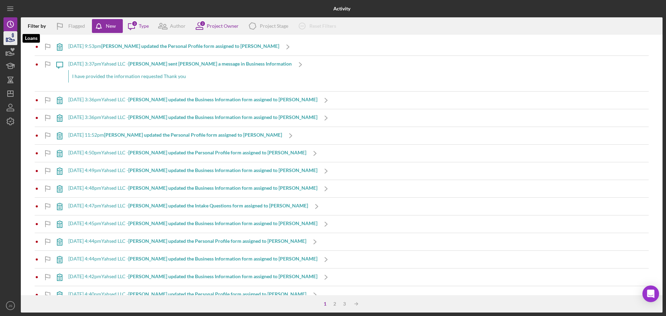
click at [10, 37] on icon "button" at bounding box center [10, 38] width 17 height 17
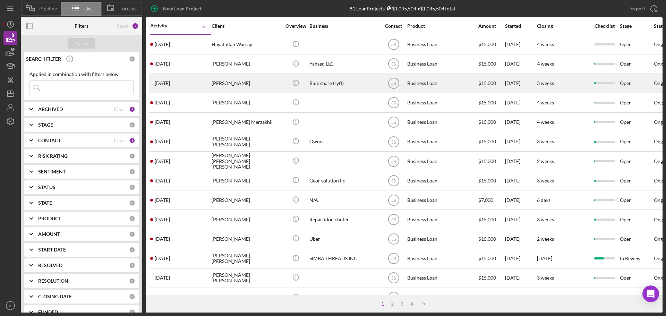
click at [254, 84] on div "[PERSON_NAME]" at bounding box center [246, 83] width 69 height 18
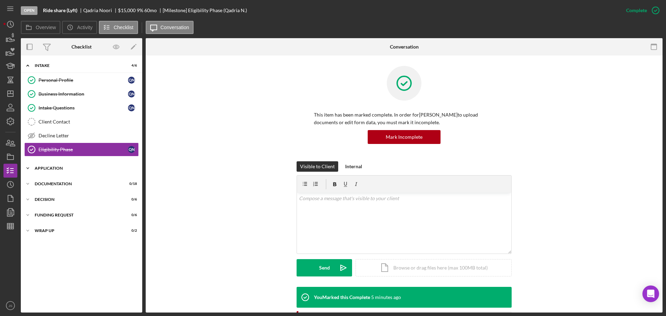
click at [29, 167] on icon "Icon/Expander" at bounding box center [28, 168] width 14 height 14
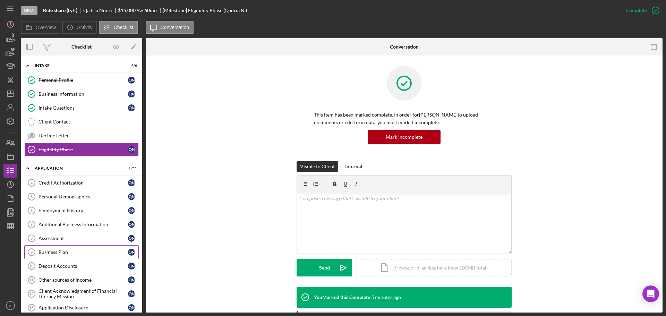
click at [57, 253] on div "Business Plan" at bounding box center [84, 253] width 90 height 6
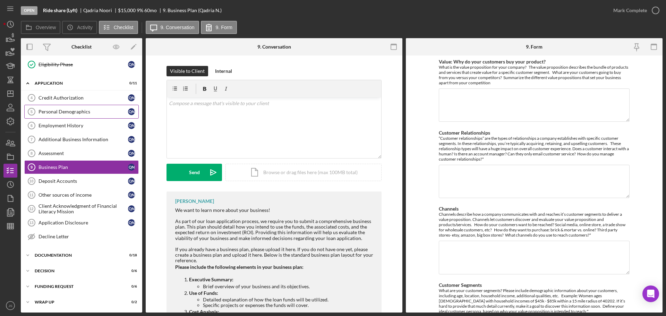
scroll to position [85, 0]
click at [26, 255] on icon "Icon/Expander" at bounding box center [28, 255] width 14 height 14
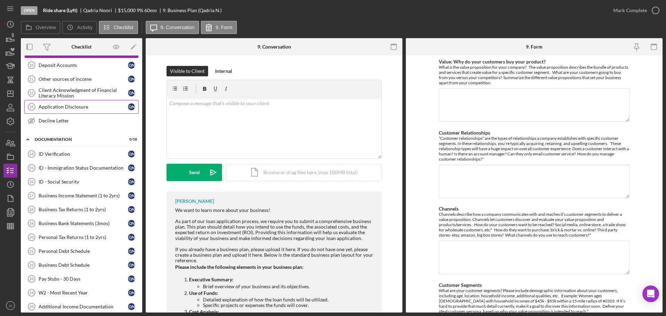
scroll to position [224, 0]
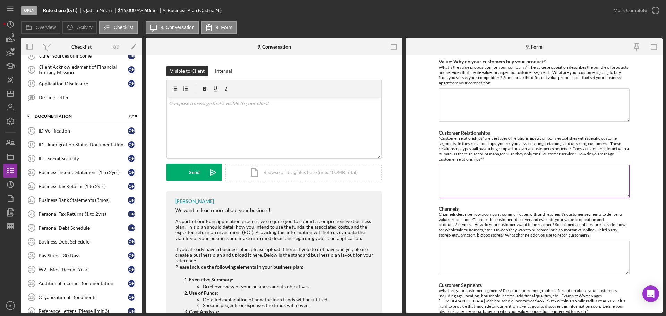
click at [445, 179] on textarea "Customer Relationships" at bounding box center [534, 181] width 191 height 33
type textarea "N"
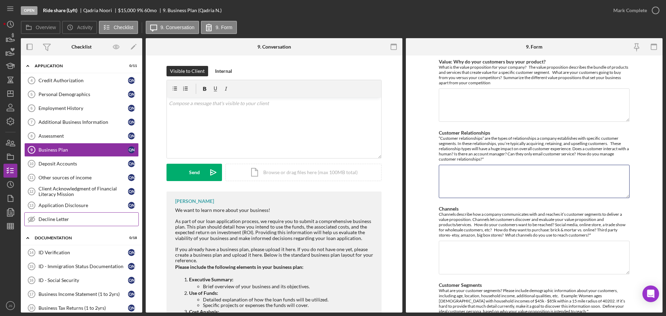
scroll to position [85, 0]
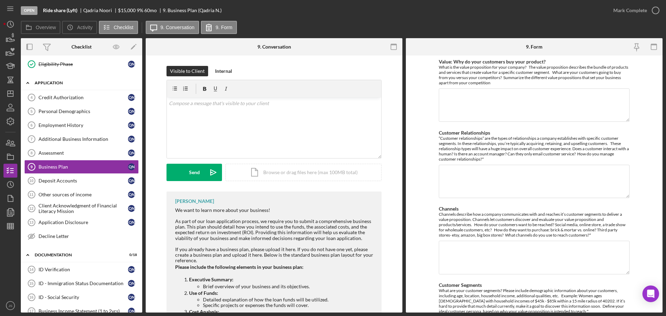
click at [26, 82] on icon "Icon/Expander" at bounding box center [28, 83] width 14 height 14
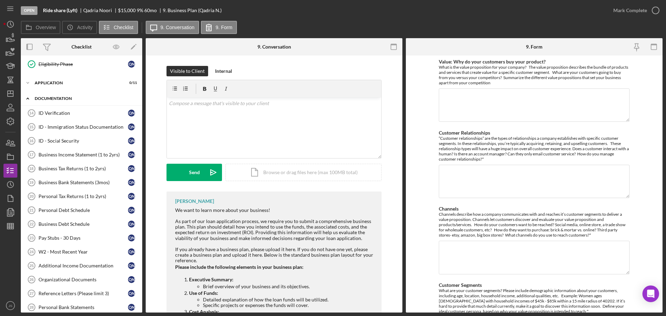
click at [27, 99] on icon "Icon/Expander" at bounding box center [28, 99] width 14 height 14
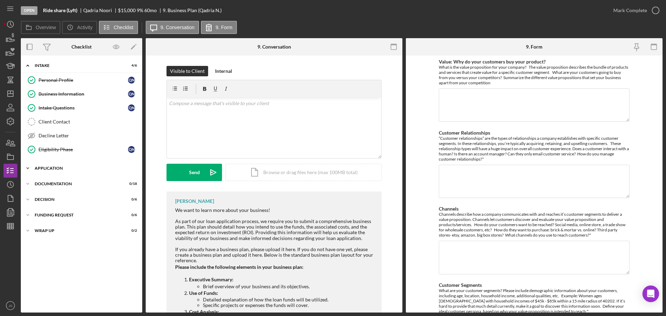
click at [28, 168] on icon "Icon/Expander" at bounding box center [28, 168] width 14 height 14
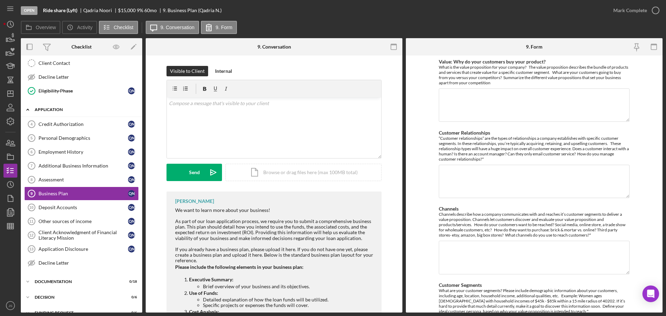
scroll to position [68, 0]
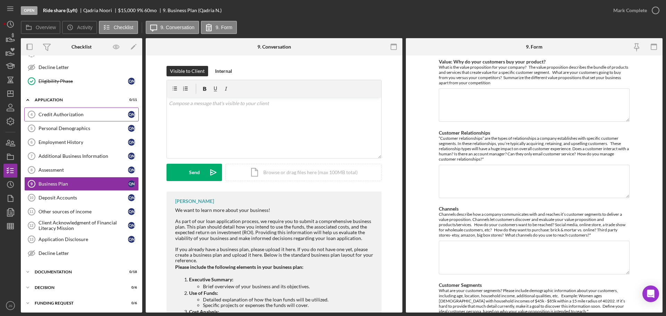
click at [96, 113] on div "Credit Authorization" at bounding box center [84, 115] width 90 height 6
